Goal: Use online tool/utility: Utilize a website feature to perform a specific function

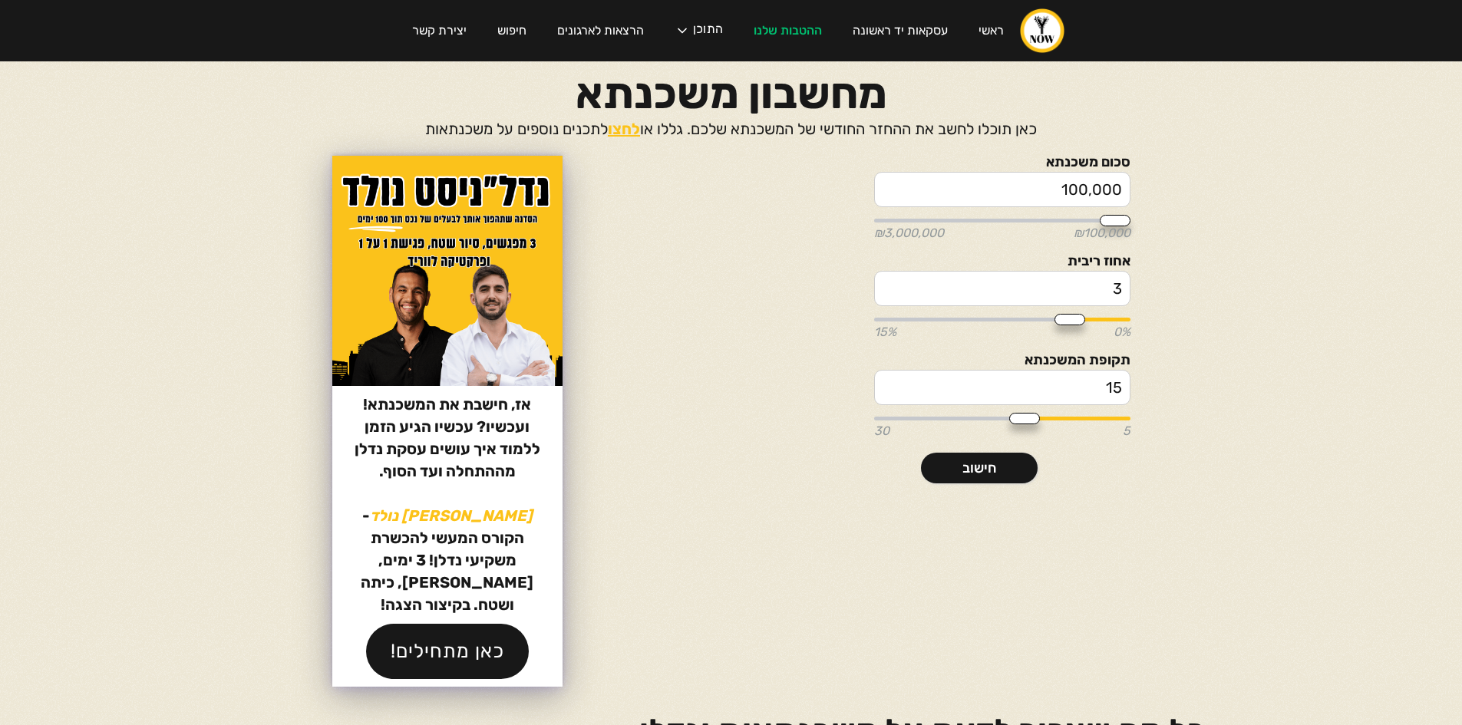
click at [1085, 276] on input "3" at bounding box center [1002, 288] width 256 height 35
drag, startPoint x: 1093, startPoint y: 380, endPoint x: 1201, endPoint y: 382, distance: 108.2
click at [1201, 385] on body "ראשי עסקאות יד ראשונה ההטבות שלנו התוכן הפודקאסט הבלוג הקורסים שלנו המדריכים של…" at bounding box center [731, 362] width 1462 height 725
type input "14"
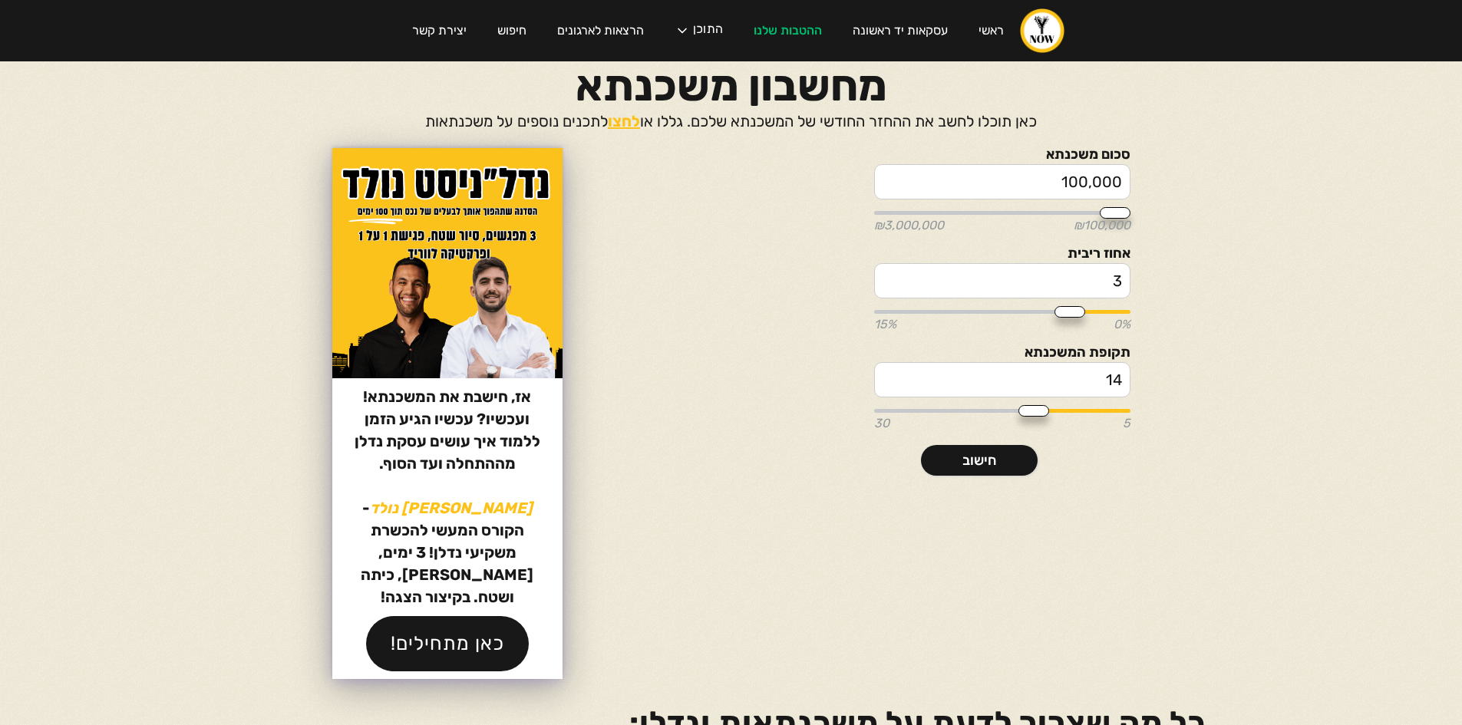
type input "13"
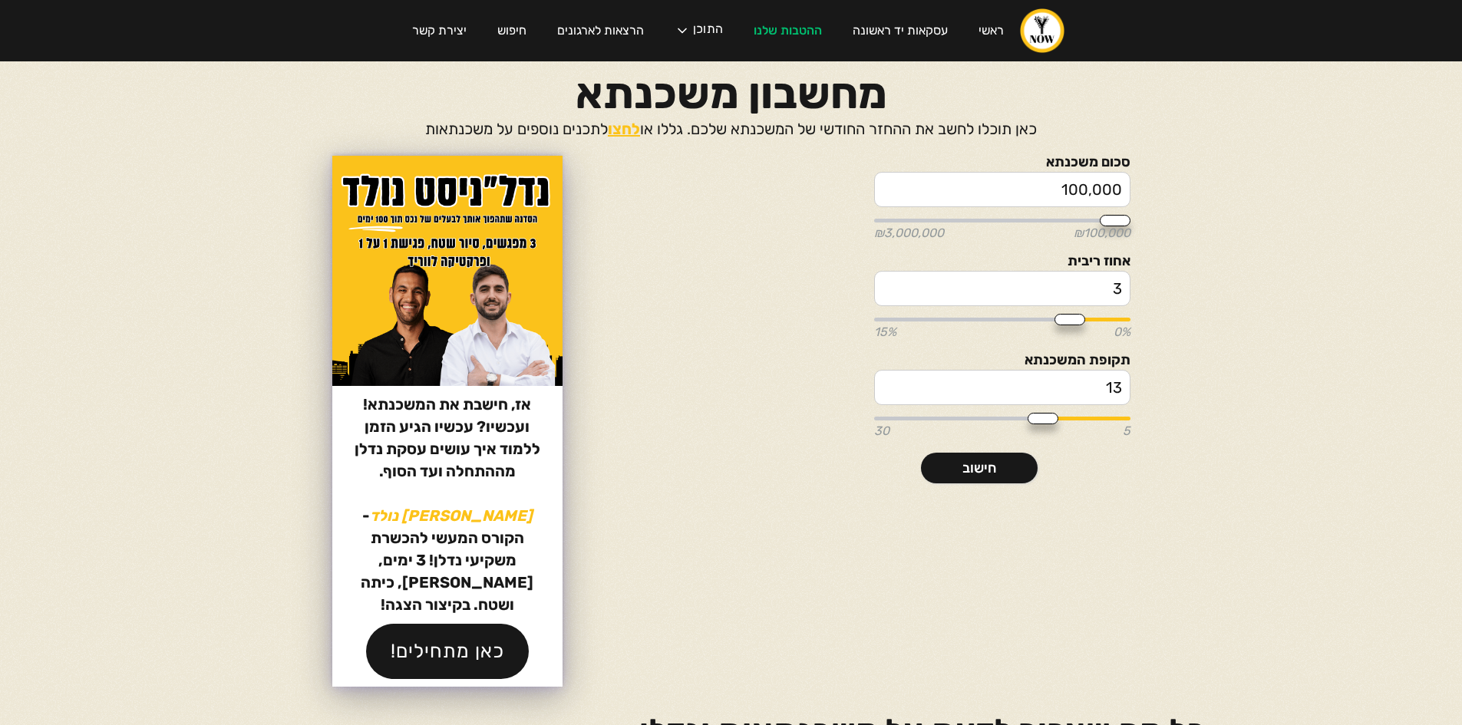
type input "13"
